Goal: Task Accomplishment & Management: Use online tool/utility

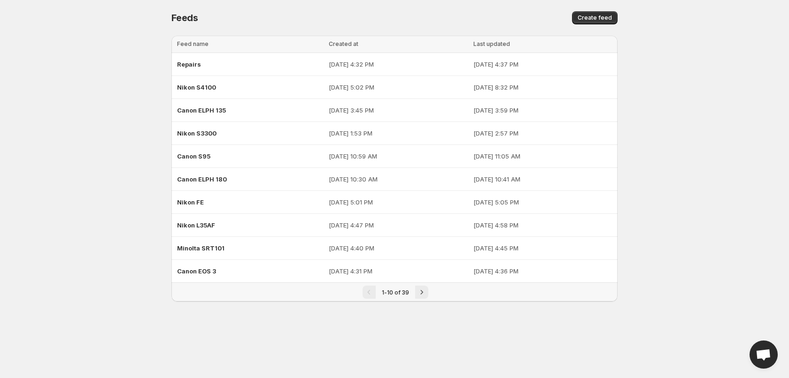
click at [620, 15] on div "Feeds. This page is ready Feeds Create feed Loading tables… Loading tables… Fee…" at bounding box center [394, 162] width 468 height 324
click at [609, 15] on span "Create feed" at bounding box center [594, 18] width 34 height 8
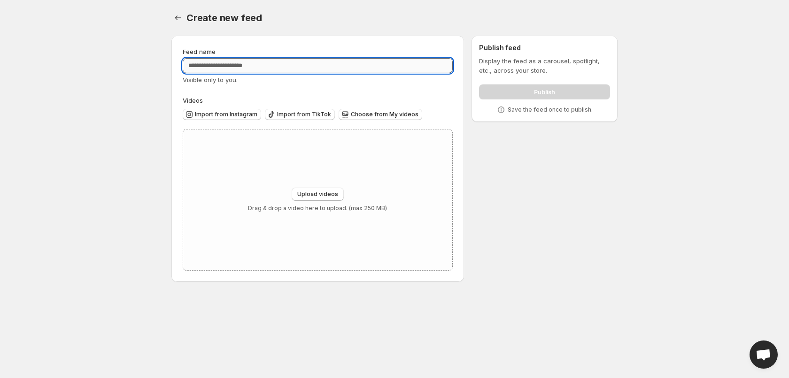
click at [238, 67] on input "Feed name" at bounding box center [318, 65] width 270 height 15
type input "********"
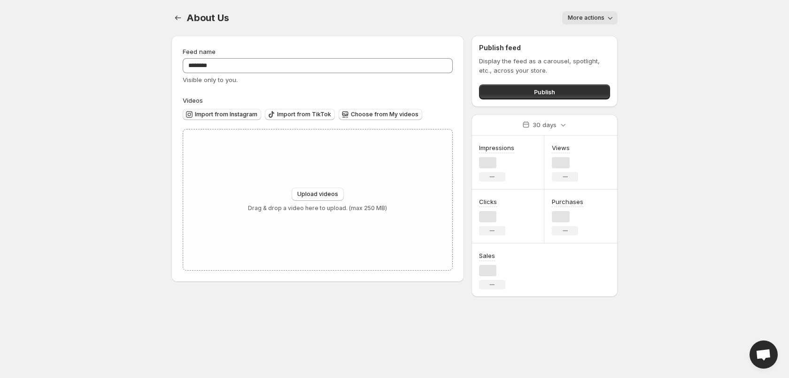
click at [238, 110] on button "Import from Instagram" at bounding box center [222, 114] width 78 height 11
click at [232, 115] on span "Import from Instagram" at bounding box center [226, 115] width 62 height 8
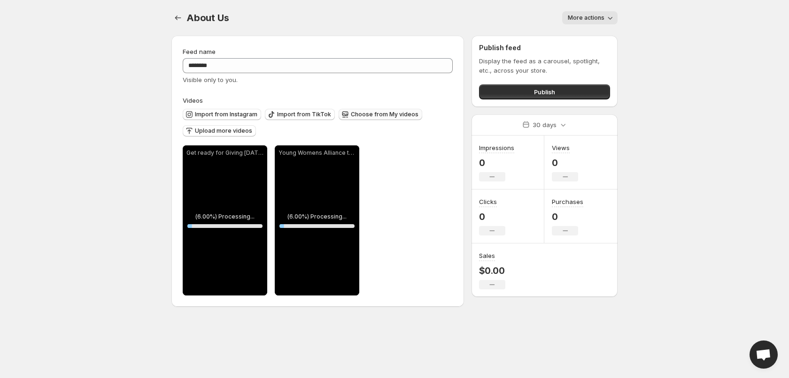
click at [365, 115] on span "Choose from My videos" at bounding box center [385, 115] width 68 height 8
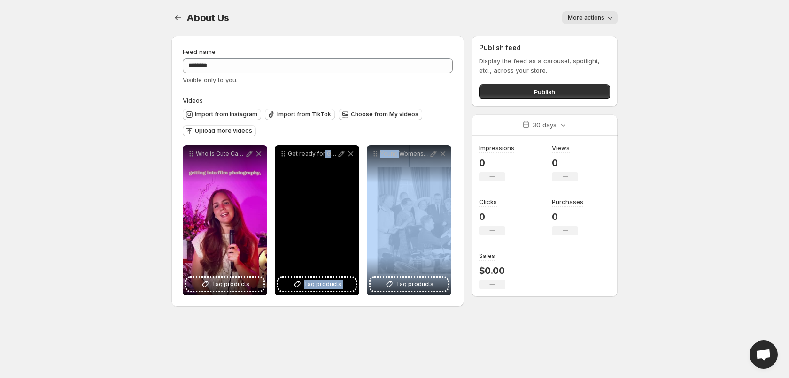
drag, startPoint x: 399, startPoint y: 155, endPoint x: 388, endPoint y: 146, distance: 14.7
click at [322, 159] on div "**********" at bounding box center [317, 221] width 268 height 150
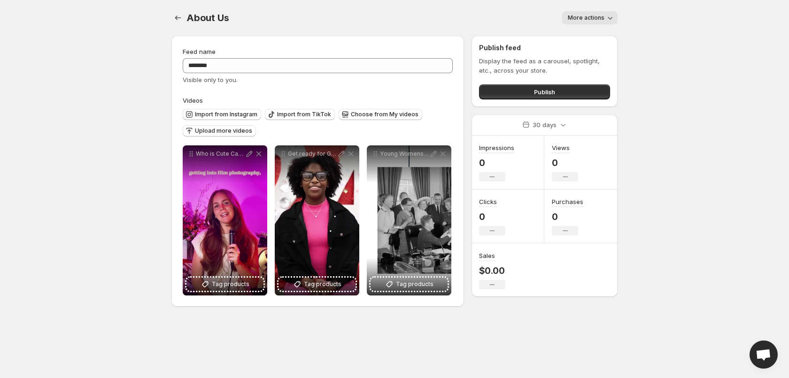
click at [401, 127] on div "Import from Instagram Import from TikTok Choose from My videos Upload more vide…" at bounding box center [316, 121] width 274 height 33
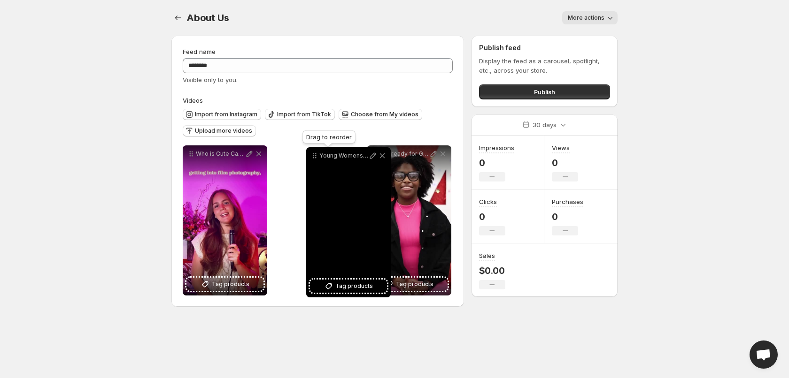
drag, startPoint x: 376, startPoint y: 154, endPoint x: 312, endPoint y: 157, distance: 63.4
click at [312, 157] on icon at bounding box center [314, 155] width 9 height 9
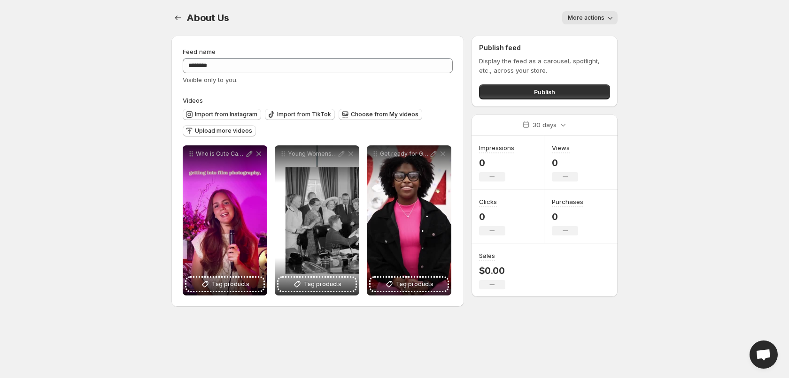
click at [559, 100] on div "Publish feed Display the feed as a carousel, spotlight, etc., across your store…" at bounding box center [544, 71] width 146 height 71
click at [561, 92] on button "Publish" at bounding box center [544, 91] width 131 height 15
click at [551, 86] on button "Publish" at bounding box center [544, 91] width 131 height 15
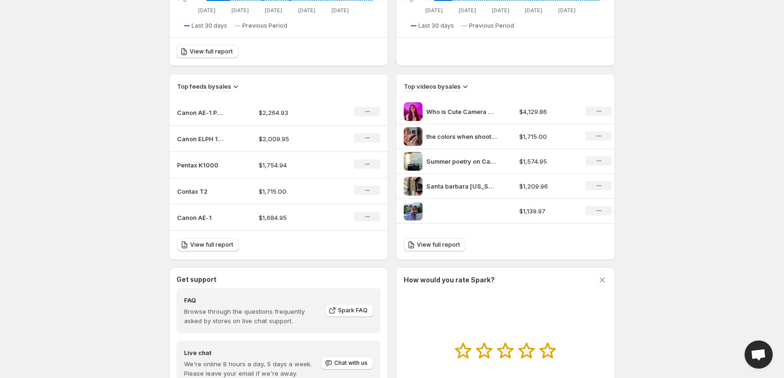
scroll to position [254, 0]
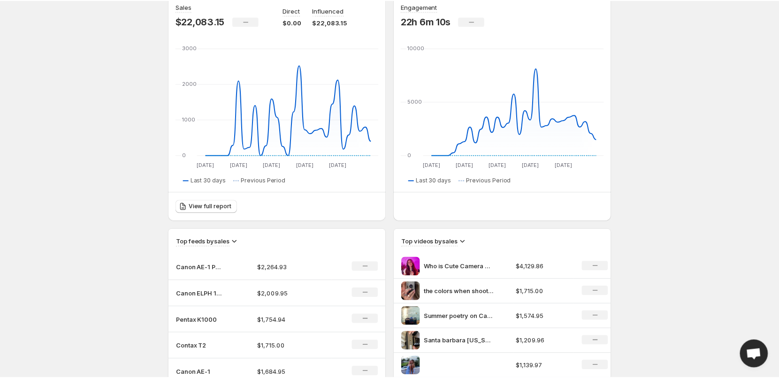
scroll to position [0, 0]
